Goal: Navigation & Orientation: Find specific page/section

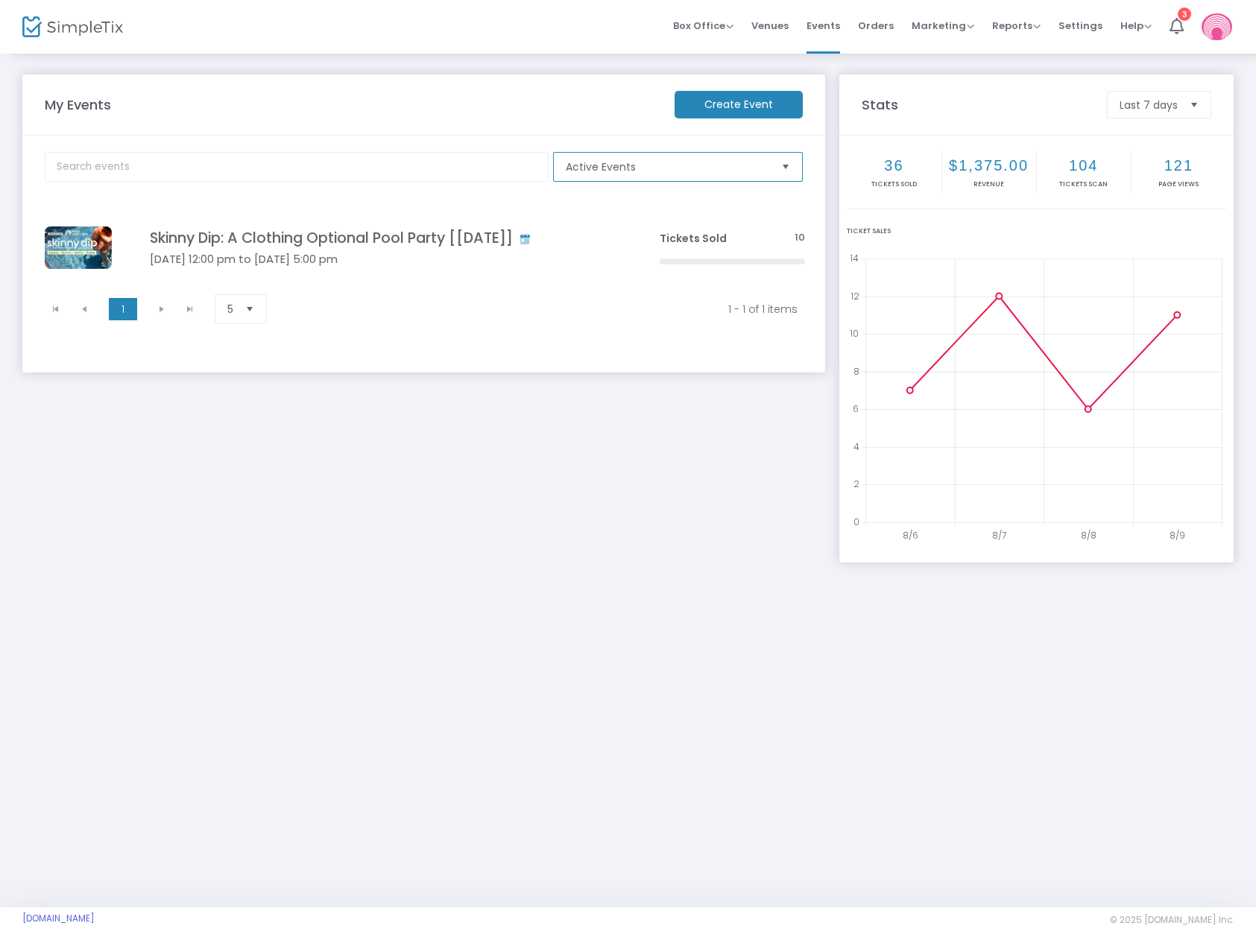
click at [624, 165] on span "Active Events" at bounding box center [667, 167] width 203 height 15
